Goal: Entertainment & Leisure: Consume media (video, audio)

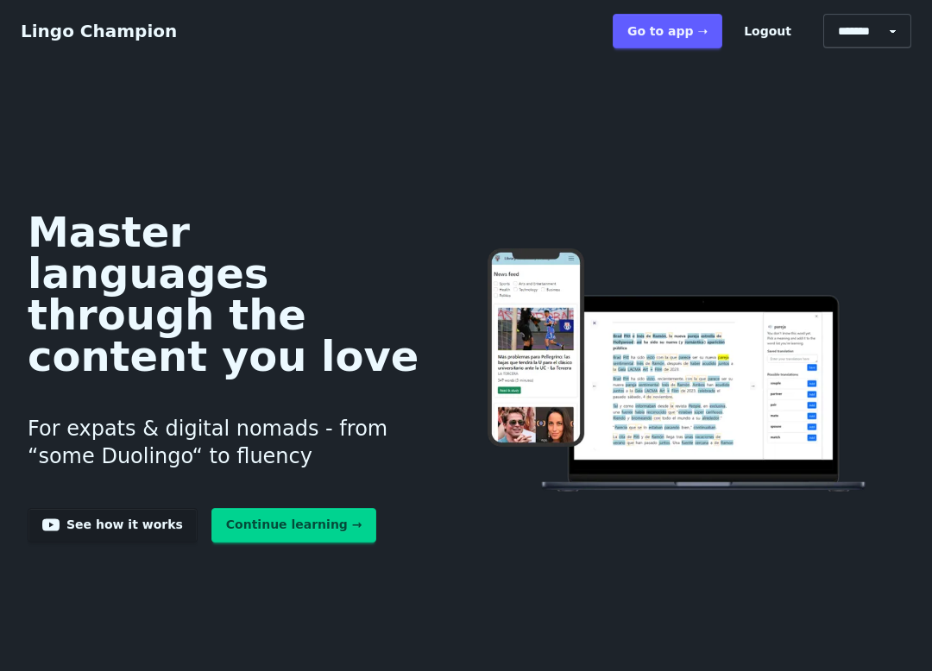
click at [667, 35] on link "Go to app ➝" at bounding box center [667, 31] width 110 height 35
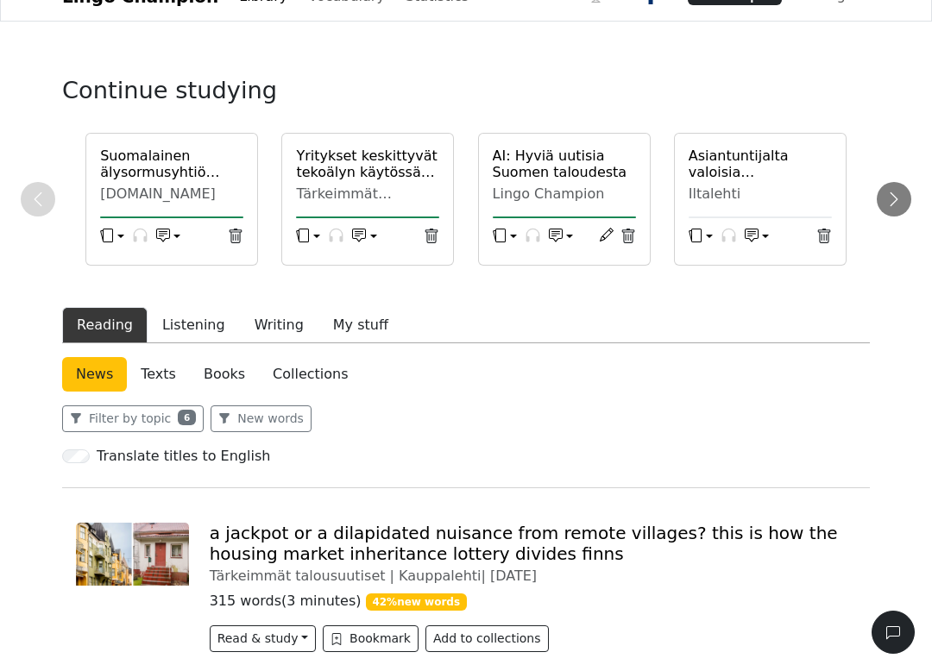
scroll to position [32, 0]
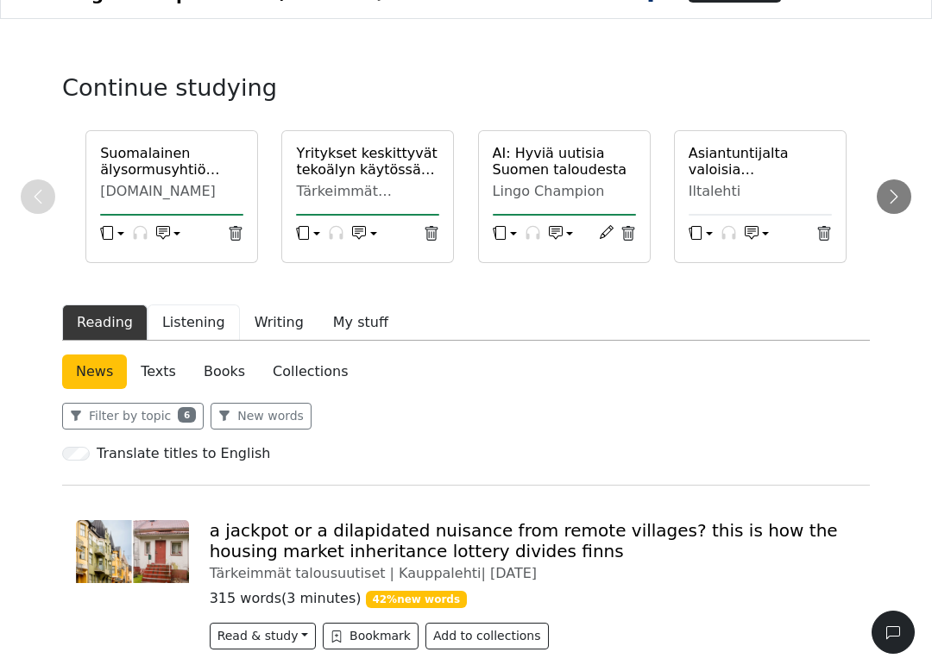
click at [185, 324] on button "Listening" at bounding box center [194, 323] width 92 height 36
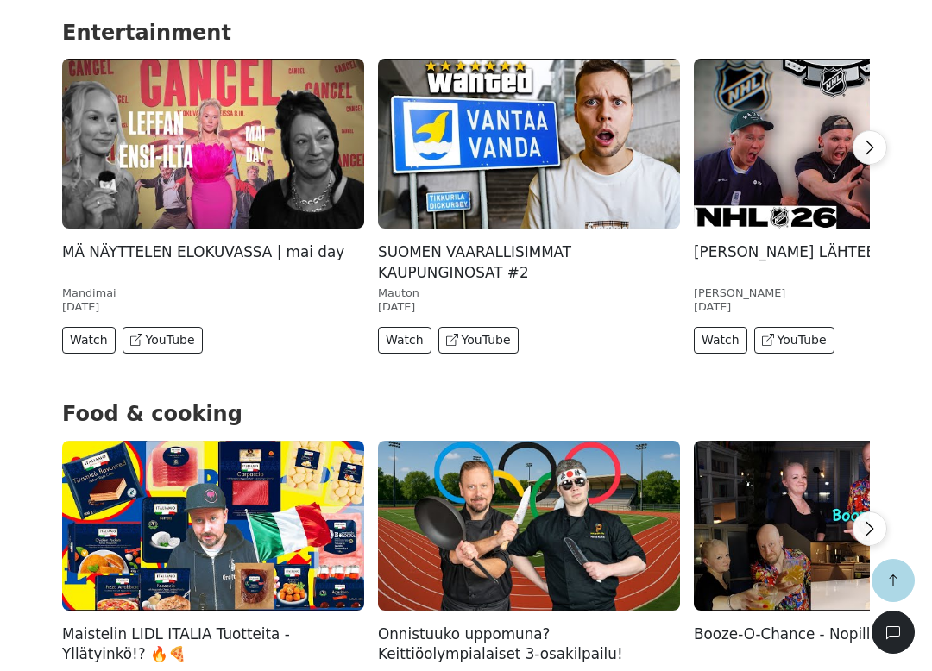
scroll to position [1277, 0]
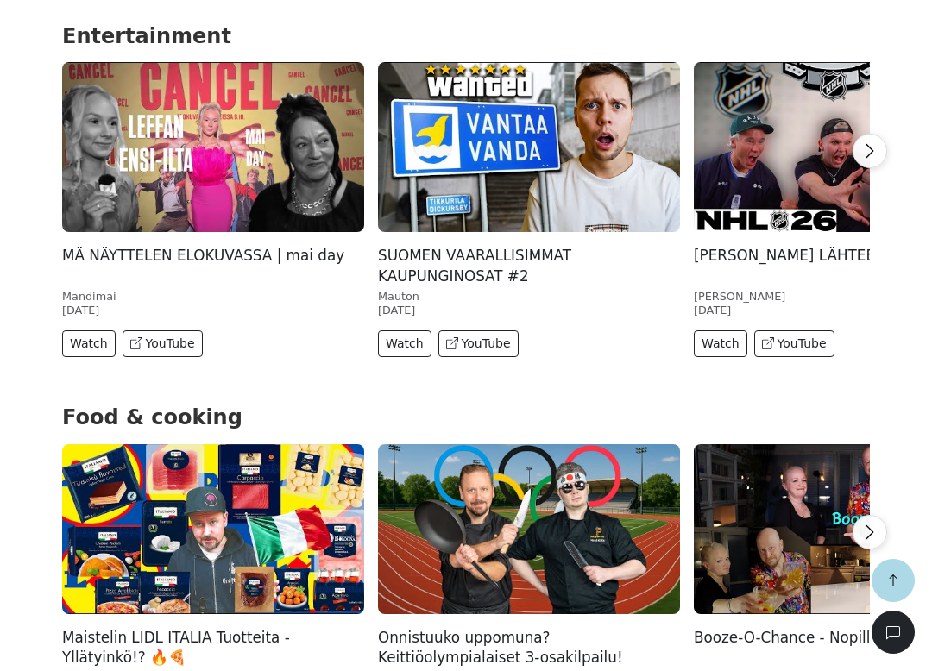
click at [403, 341] on button "Watch" at bounding box center [404, 343] width 53 height 27
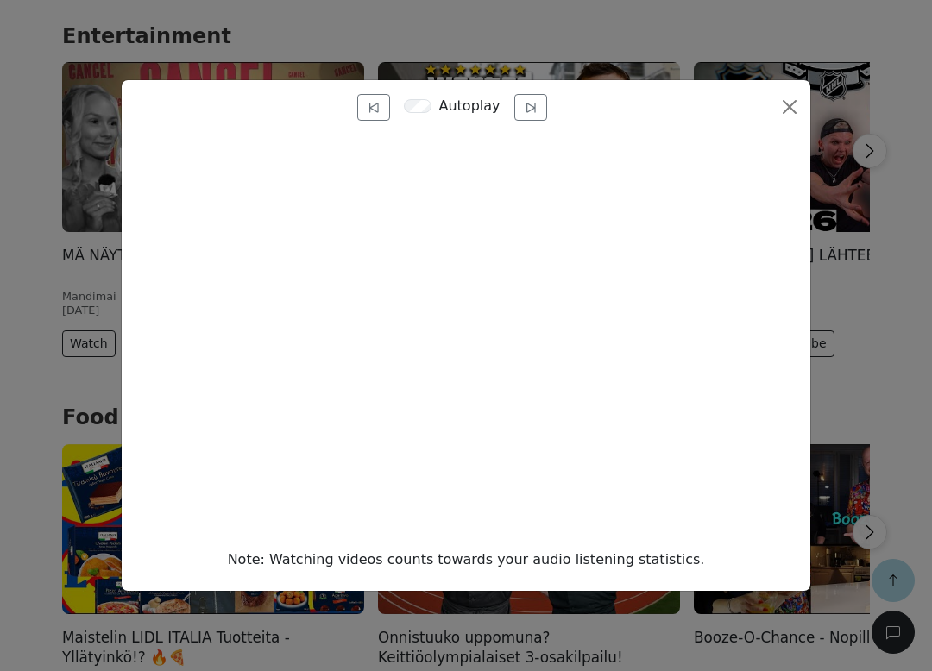
click at [778, 99] on button "Close" at bounding box center [789, 107] width 28 height 28
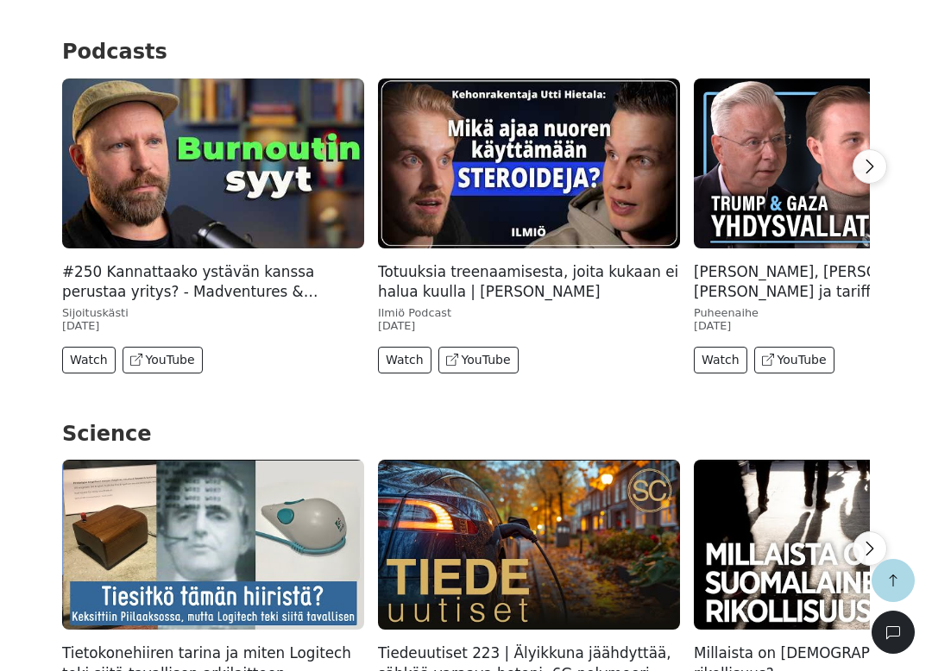
scroll to position [3933, 0]
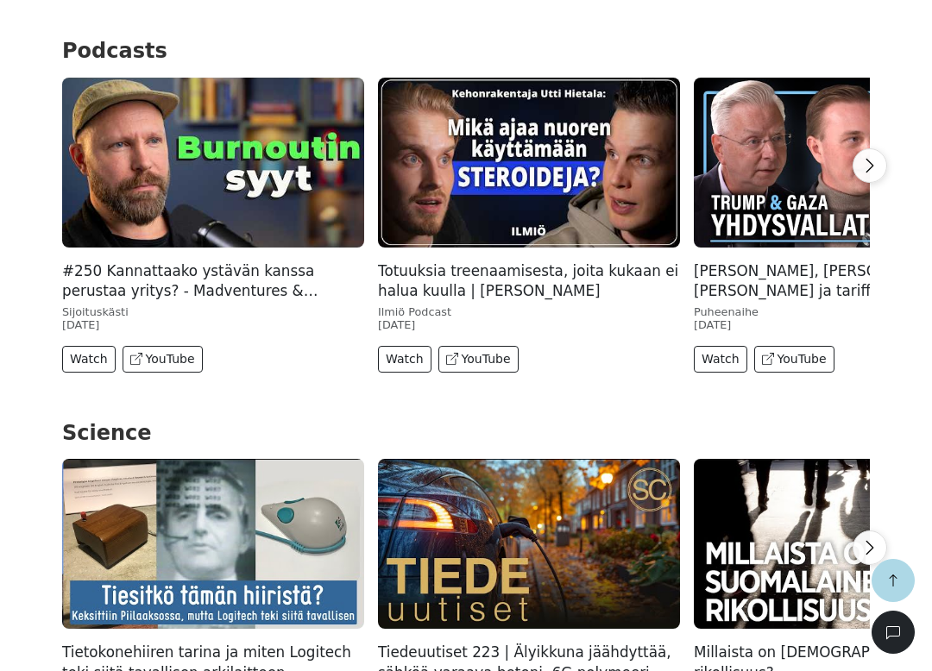
click at [83, 346] on button "Watch" at bounding box center [88, 359] width 53 height 27
